Goal: Task Accomplishment & Management: Use online tool/utility

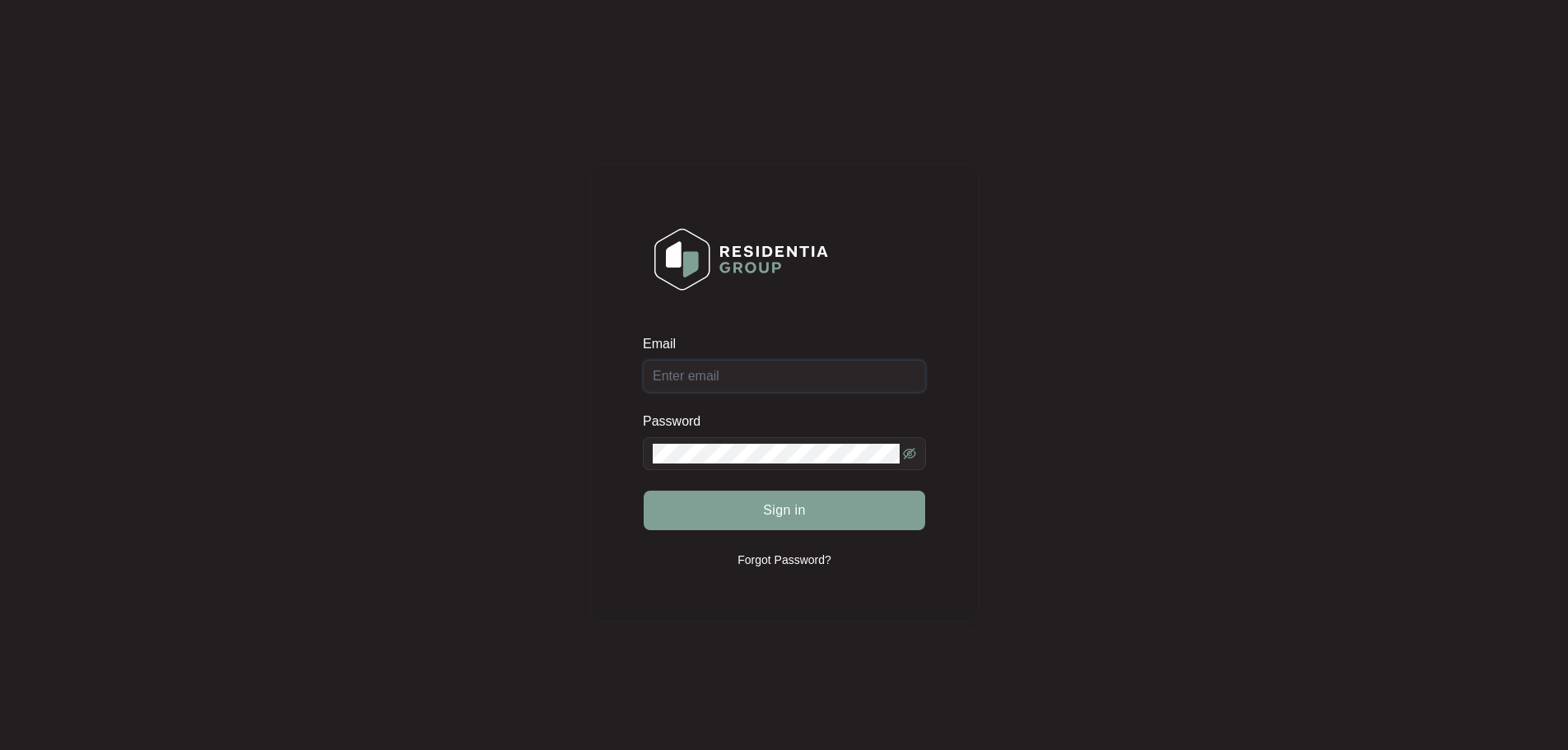
click at [698, 372] on input "Email" at bounding box center [784, 376] width 283 height 33
type input "[EMAIL_ADDRESS][DOMAIN_NAME]"
click at [918, 446] on span at bounding box center [784, 453] width 283 height 33
click at [915, 447] on icon "eye-invisible" at bounding box center [910, 453] width 14 height 14
click at [706, 519] on button "Sign in" at bounding box center [784, 510] width 282 height 40
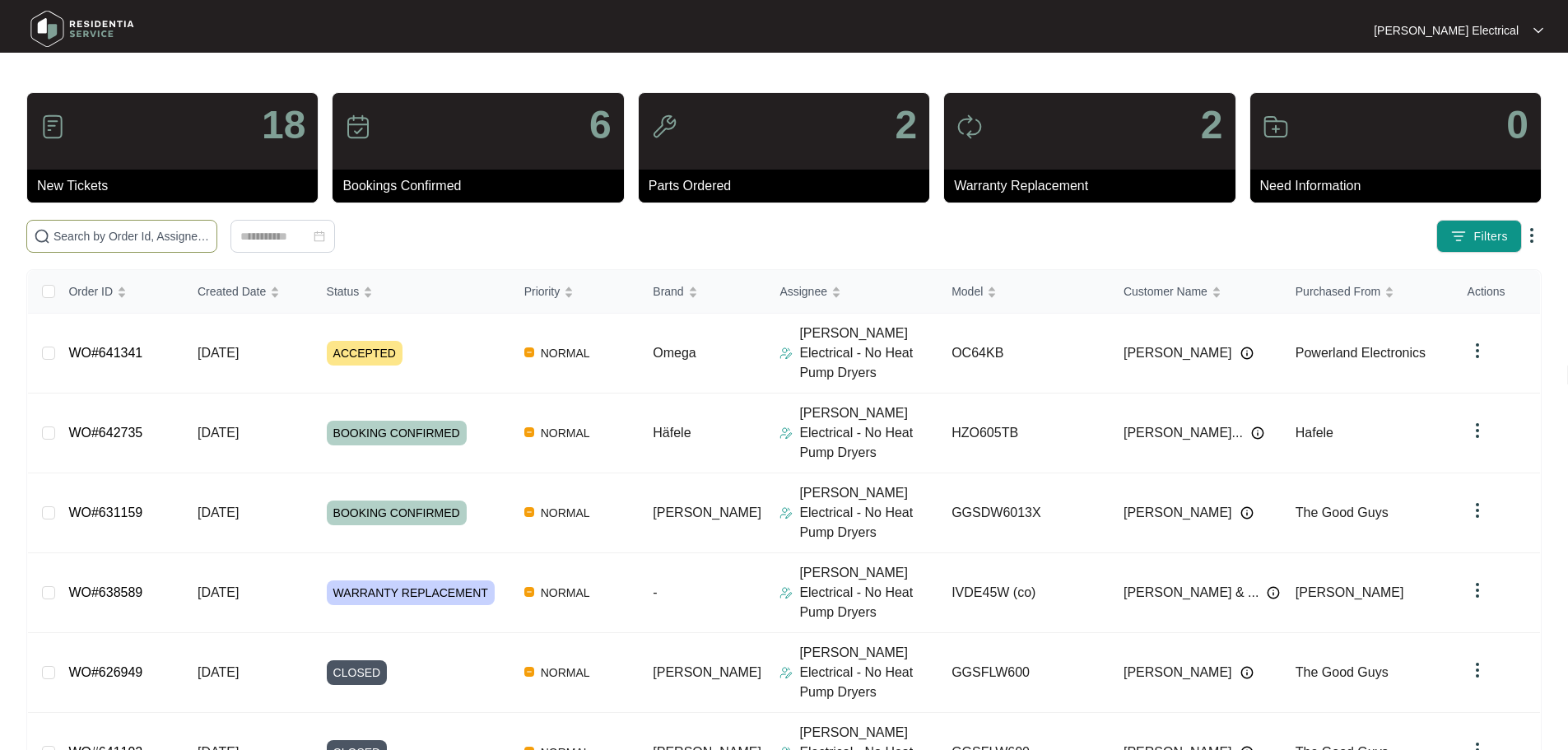
click at [210, 237] on input "text" at bounding box center [131, 235] width 156 height 18
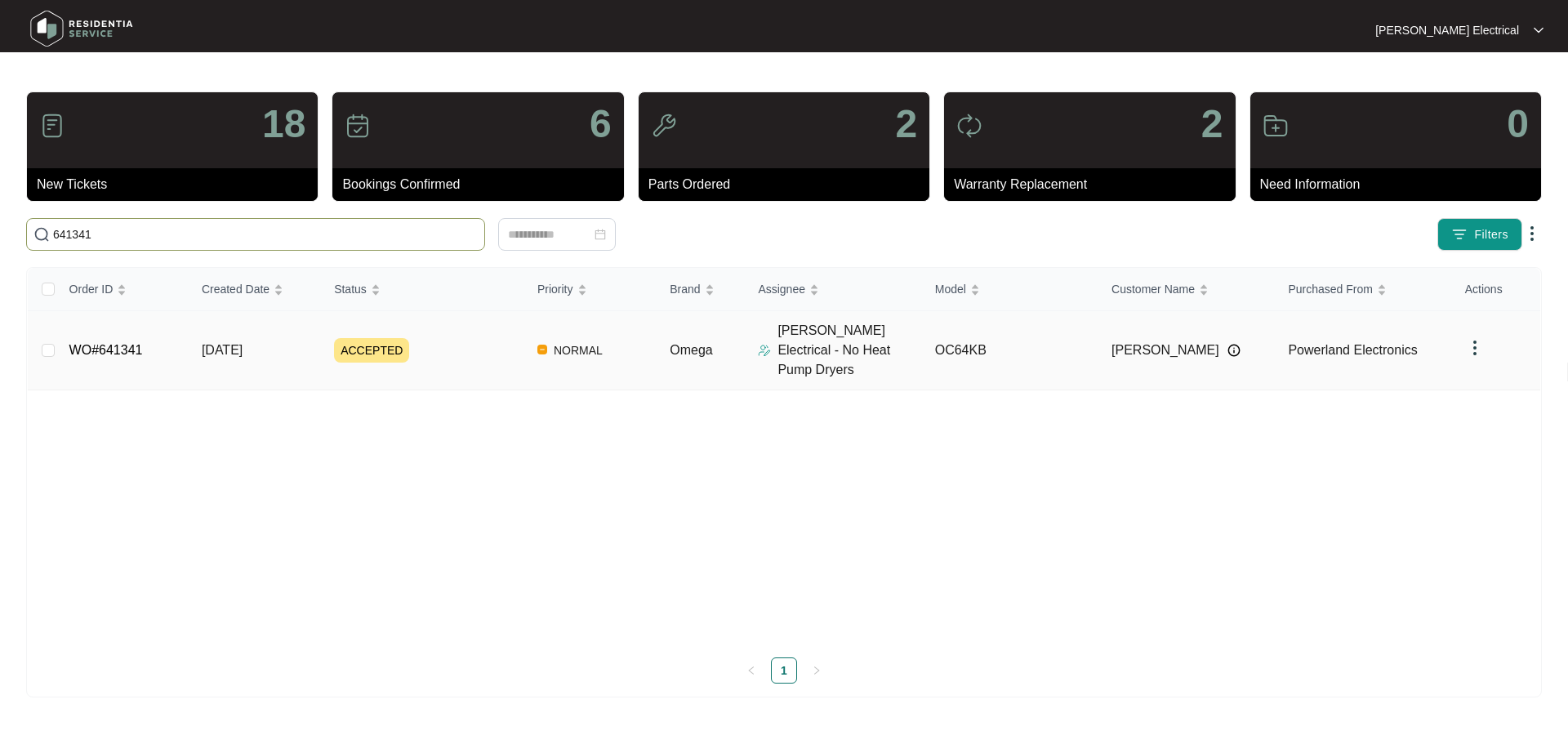
type input "641341"
click at [327, 337] on td "ACCEPTED" at bounding box center [423, 351] width 204 height 79
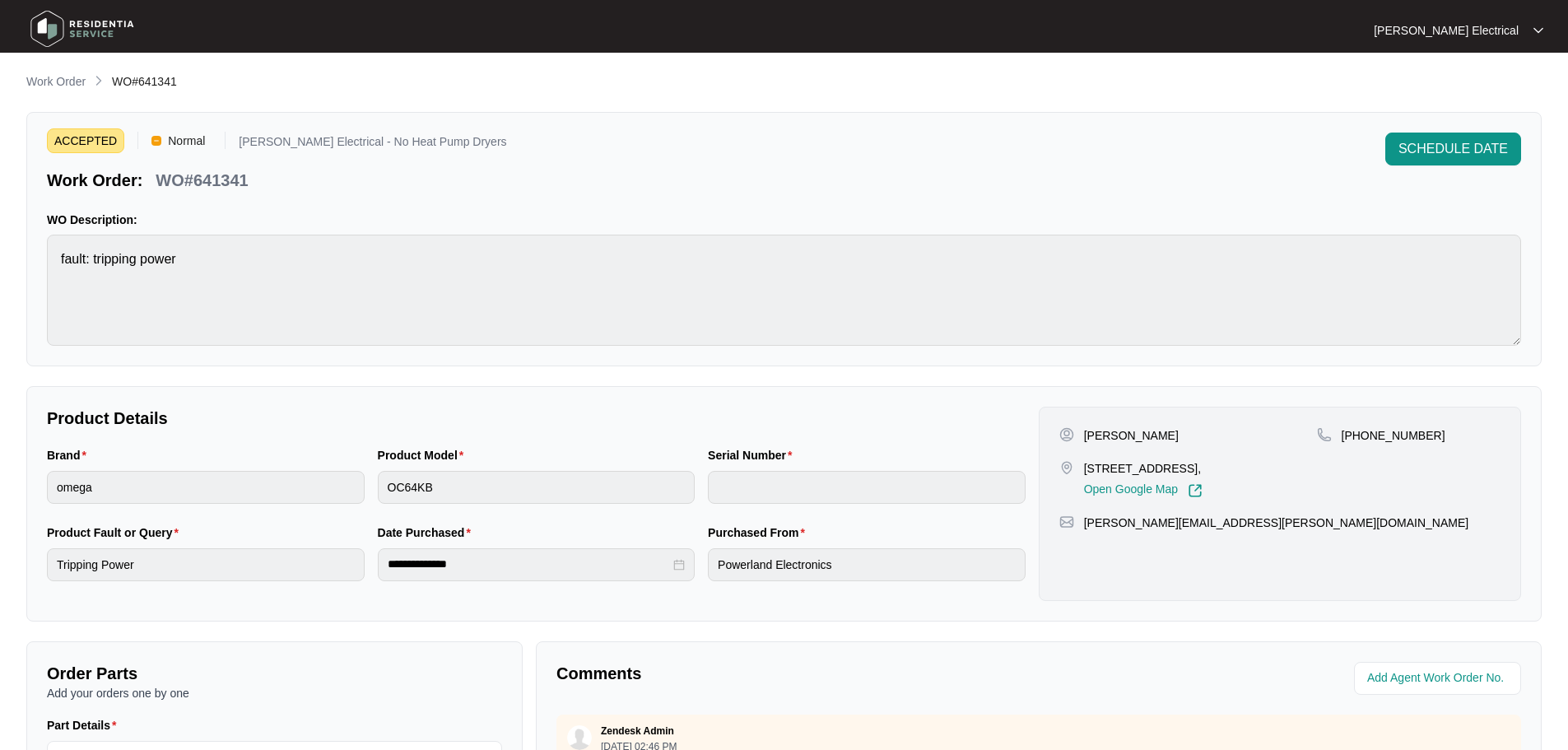
scroll to position [342, 0]
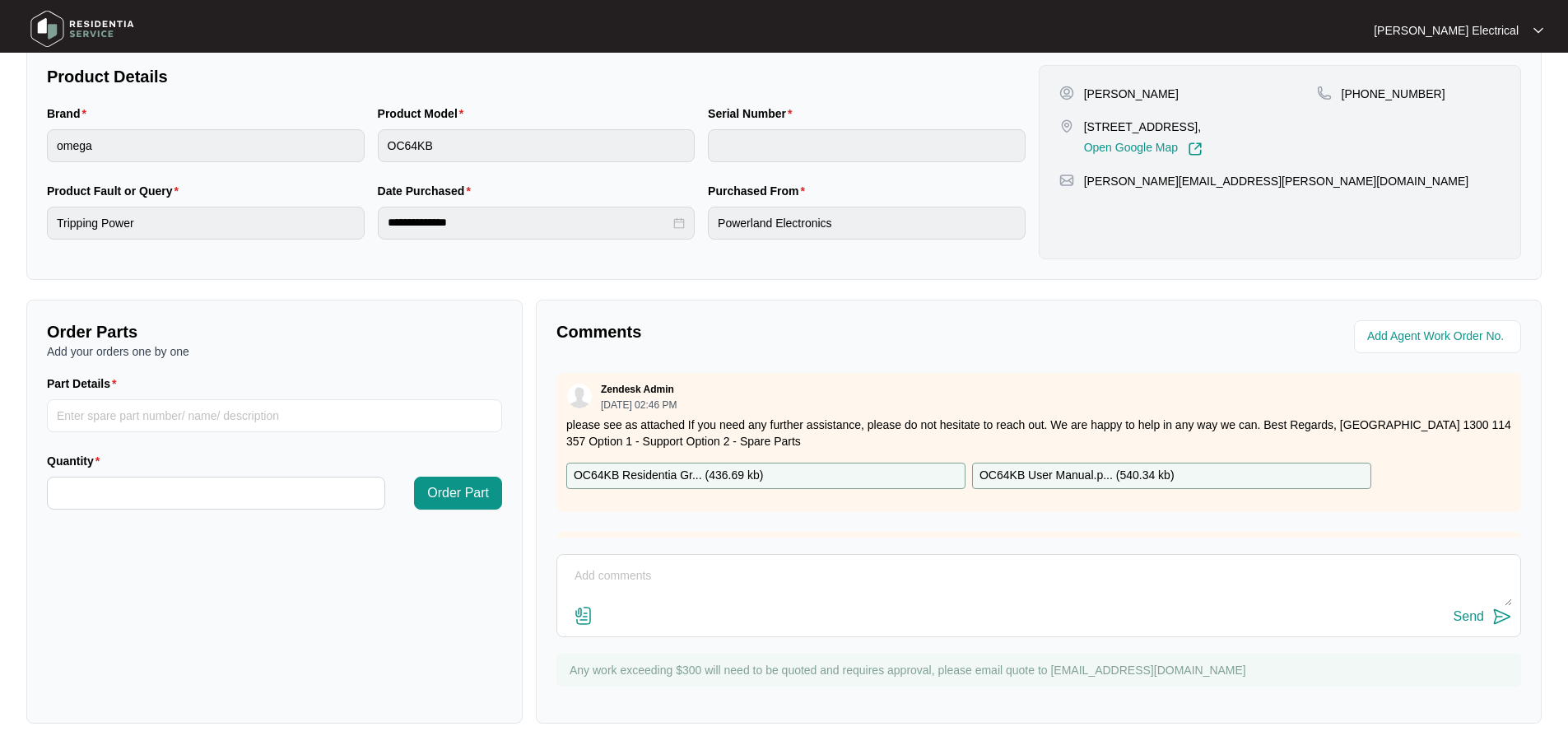
click at [602, 554] on div "Send" at bounding box center [1039, 596] width 965 height 83
click at [598, 575] on textarea at bounding box center [1039, 584] width 947 height 43
click at [692, 579] on textarea "yes attended to [DATE] kmonday 22/09 Thanks" at bounding box center [1039, 584] width 947 height 43
type textarea "yes attended to [DATE] [DATE] Thanks"
click at [1470, 609] on div "Send" at bounding box center [1468, 616] width 30 height 15
